Goal: Check status

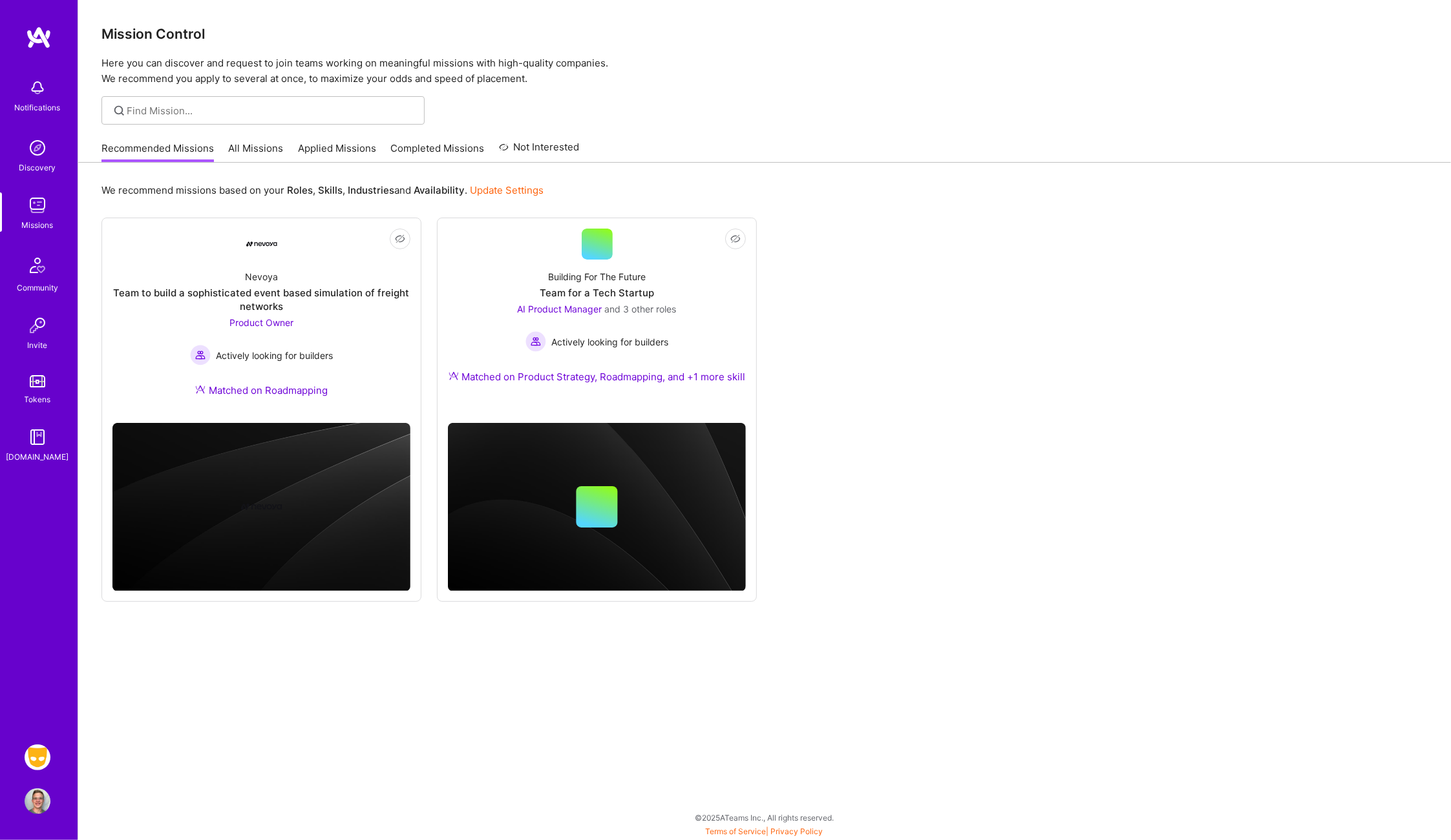
click at [37, 750] on img at bounding box center [37, 758] width 26 height 26
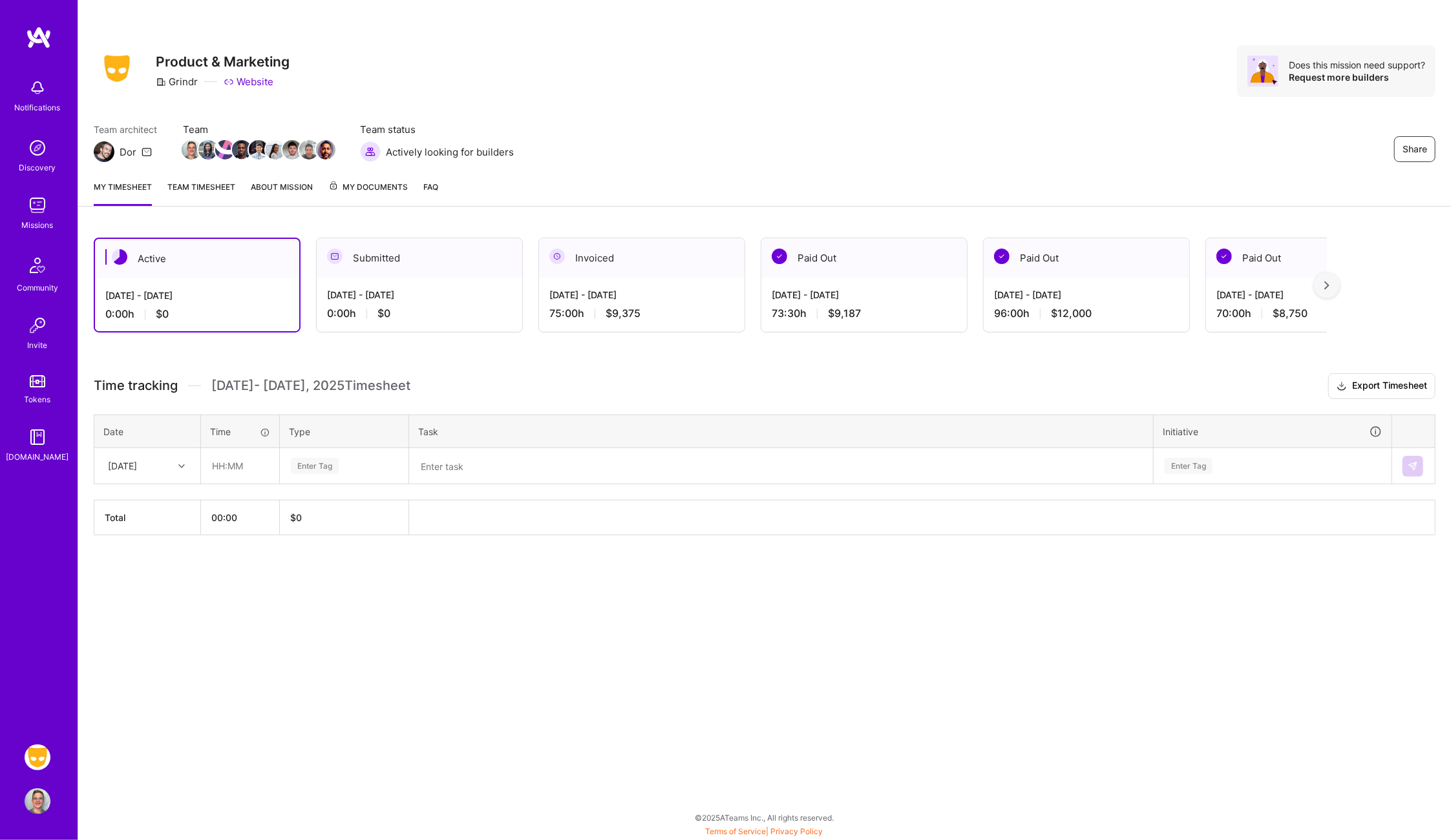
click at [373, 191] on span "My Documents" at bounding box center [367, 187] width 80 height 14
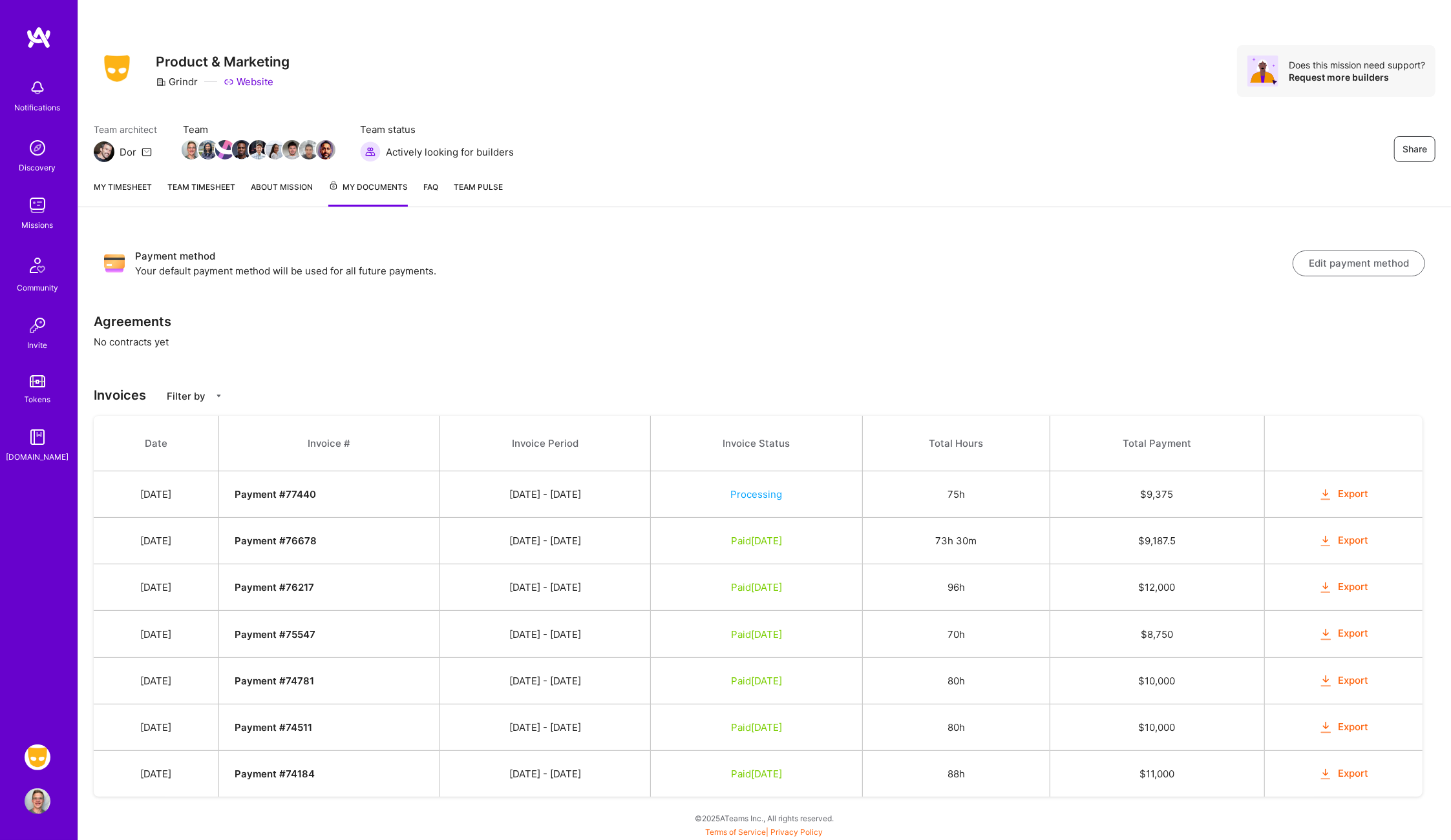
click at [803, 506] on td "Processing" at bounding box center [756, 495] width 212 height 46
drag, startPoint x: 777, startPoint y: 483, endPoint x: 724, endPoint y: 484, distance: 53.0
click at [724, 484] on td "Processing" at bounding box center [756, 495] width 212 height 46
click at [766, 489] on td "Processing" at bounding box center [756, 495] width 212 height 46
